Goal: Transaction & Acquisition: Purchase product/service

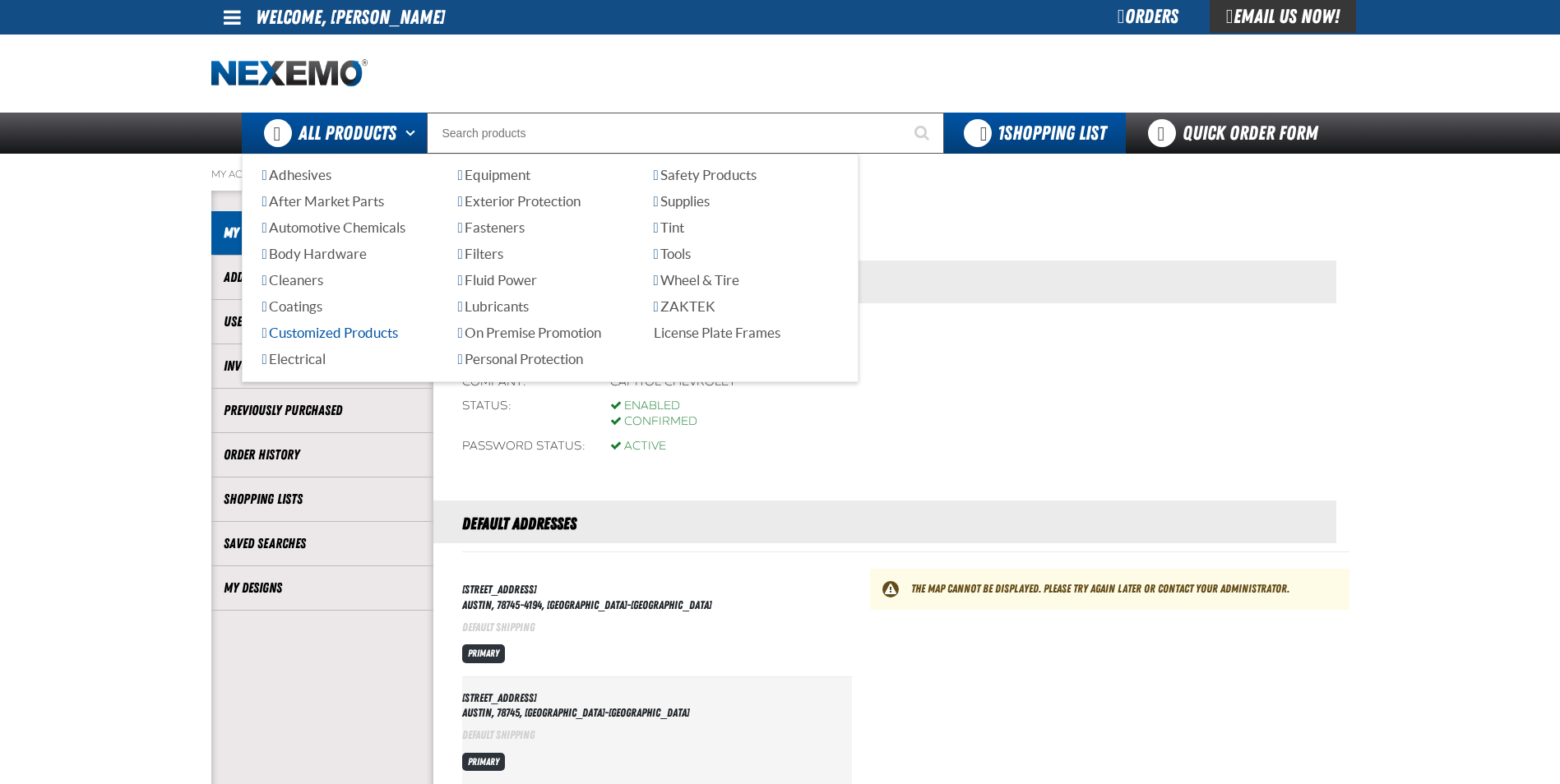
click at [380, 338] on span "Customized Products" at bounding box center [330, 333] width 136 height 15
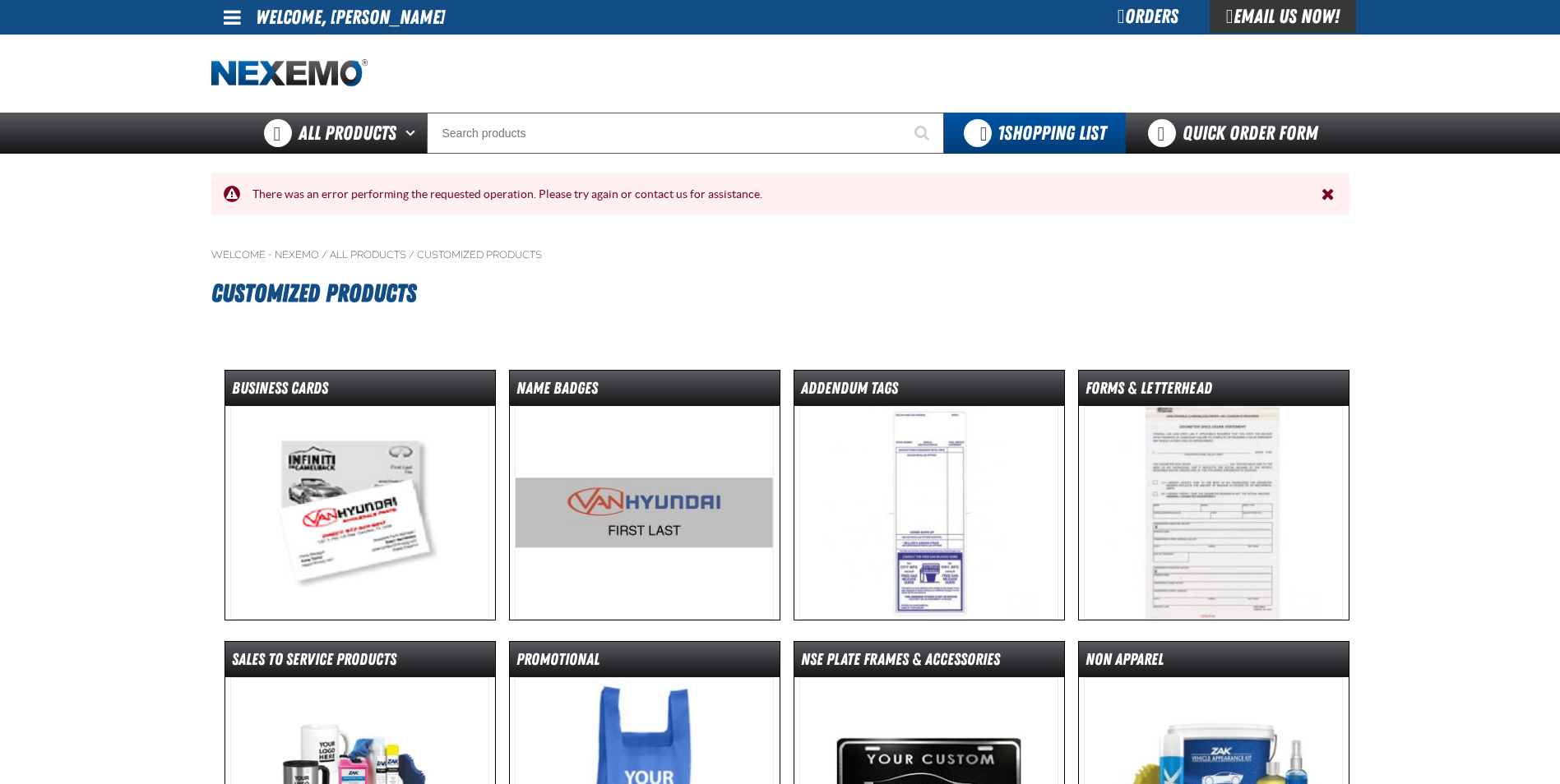
click at [385, 521] on img at bounding box center [359, 512] width 259 height 214
